Goal: Check status

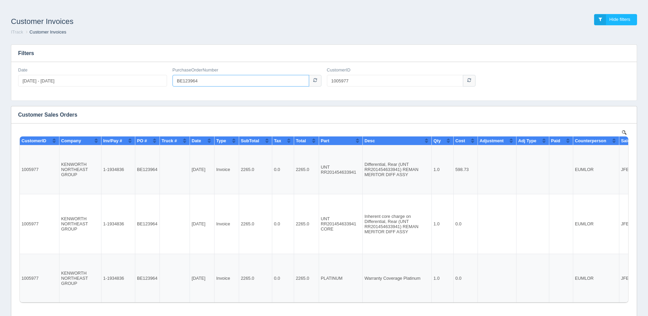
drag, startPoint x: 194, startPoint y: 84, endPoint x: 164, endPoint y: 86, distance: 30.8
click at [164, 86] on div "Date [DATE] - [DATE] PurchaseOrderNumber BE123964 CustomerID 1005977" at bounding box center [323, 79] width 617 height 25
paste input "pa134057441"
type input "pa134057441"
drag, startPoint x: 359, startPoint y: 81, endPoint x: 315, endPoint y: 87, distance: 44.1
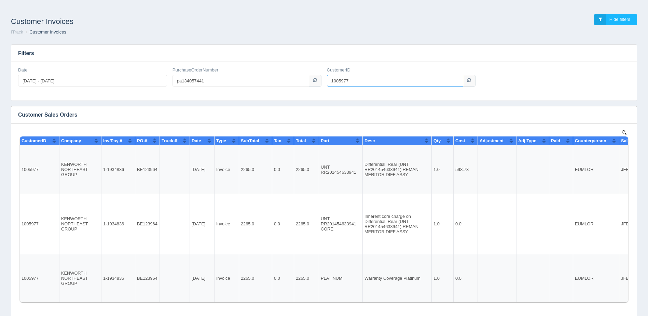
click at [315, 87] on div "Date [DATE] - [DATE] PurchaseOrderNumber pa134057441 CustomerID 1005977" at bounding box center [323, 79] width 617 height 25
type input "1008122"
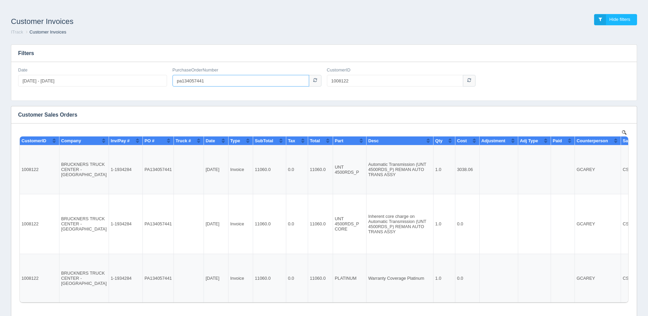
drag, startPoint x: 221, startPoint y: 85, endPoint x: 133, endPoint y: 93, distance: 88.2
click at [139, 92] on div "Date [DATE] - [DATE] PurchaseOrderNumber pa134057441 CustomerID 1008122" at bounding box center [324, 81] width 626 height 39
paste input "C154090WM"
type input "C154090WM"
drag, startPoint x: 373, startPoint y: 79, endPoint x: 235, endPoint y: 103, distance: 139.4
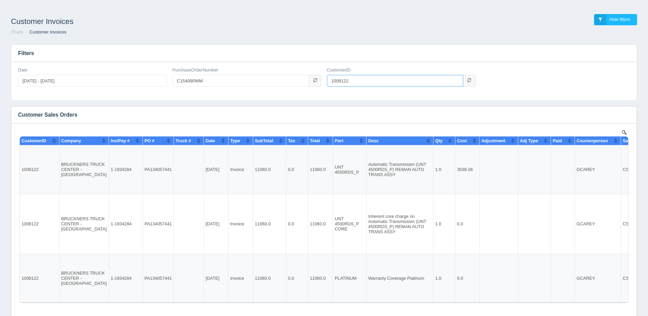
click at [254, 99] on div "Date [DATE] - [DATE] PurchaseOrderNumber C154090WM CustomerID 1008122" at bounding box center [324, 81] width 626 height 39
type input "1007709"
